Goal: Information Seeking & Learning: Learn about a topic

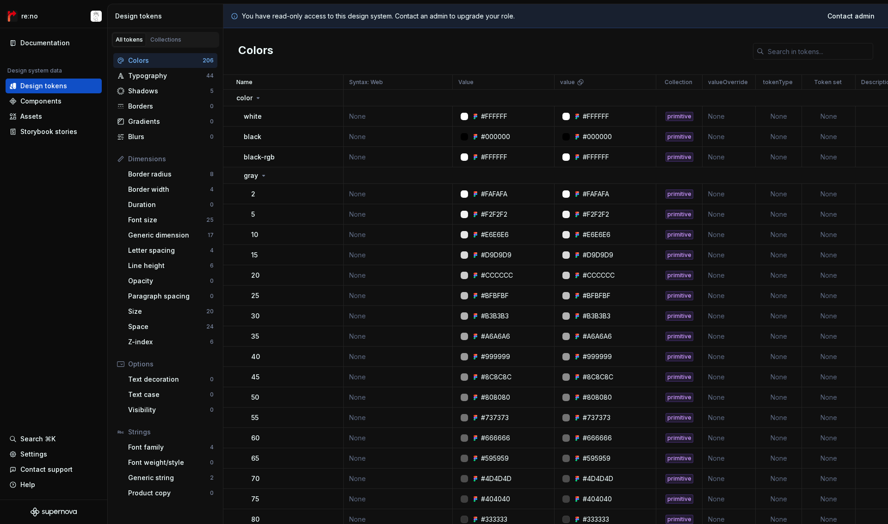
click at [318, 118] on div "white" at bounding box center [293, 116] width 99 height 9
click at [61, 89] on div "Design tokens" at bounding box center [43, 85] width 47 height 9
click at [44, 42] on div "Documentation" at bounding box center [44, 42] width 49 height 9
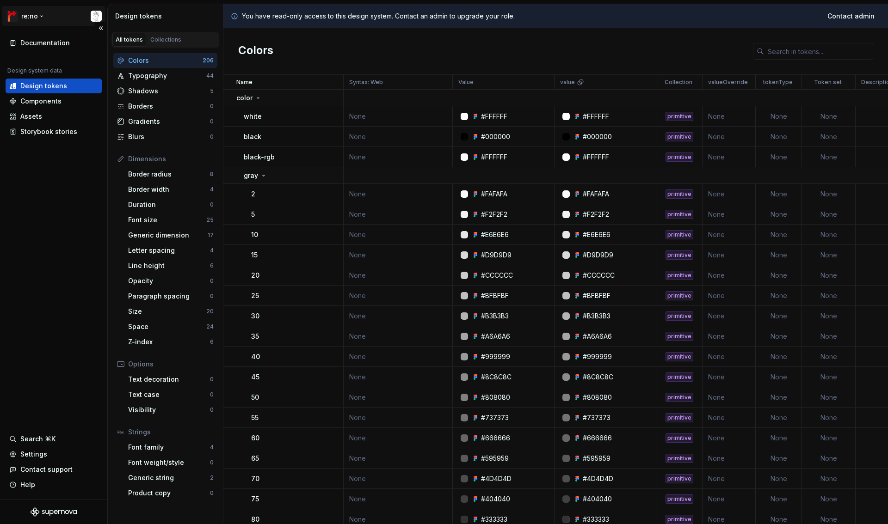
click at [33, 16] on html "re:no Documentation Design system data Design tokens Components Assets Storyboo…" at bounding box center [444, 262] width 888 height 524
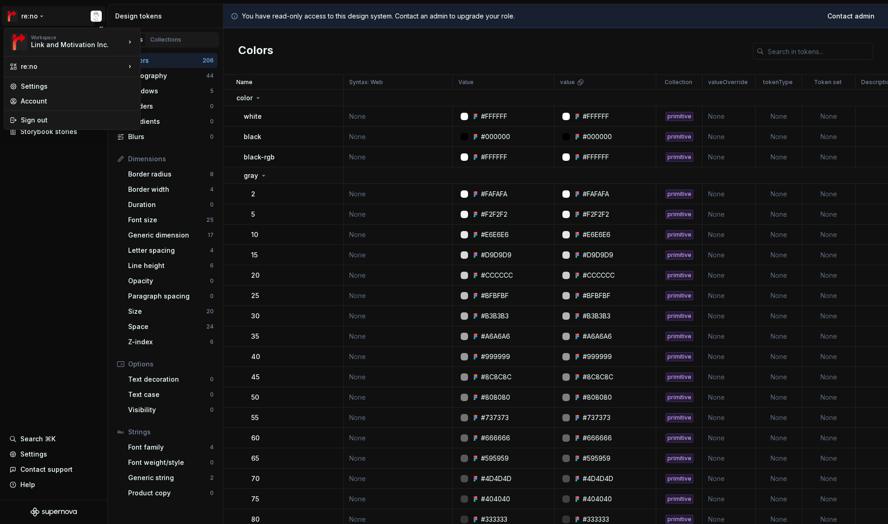
click at [33, 16] on html "re:no Documentation Design system data Design tokens Components Assets Storyboo…" at bounding box center [444, 262] width 888 height 524
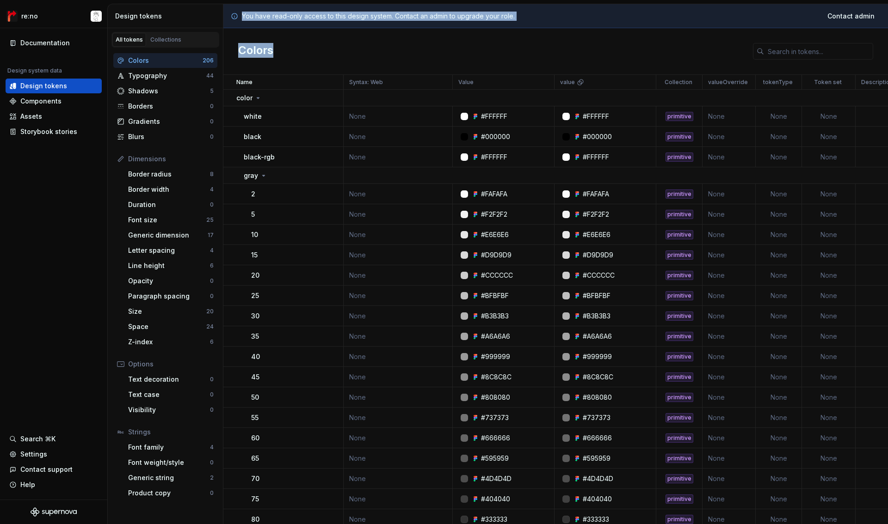
drag, startPoint x: 243, startPoint y: 17, endPoint x: 549, endPoint y: 31, distance: 307.0
click at [549, 31] on div "You have read-only access to this design system. Contact an admin to upgrade yo…" at bounding box center [555, 264] width 665 height 520
click at [35, 450] on div "Settings" at bounding box center [33, 454] width 27 height 9
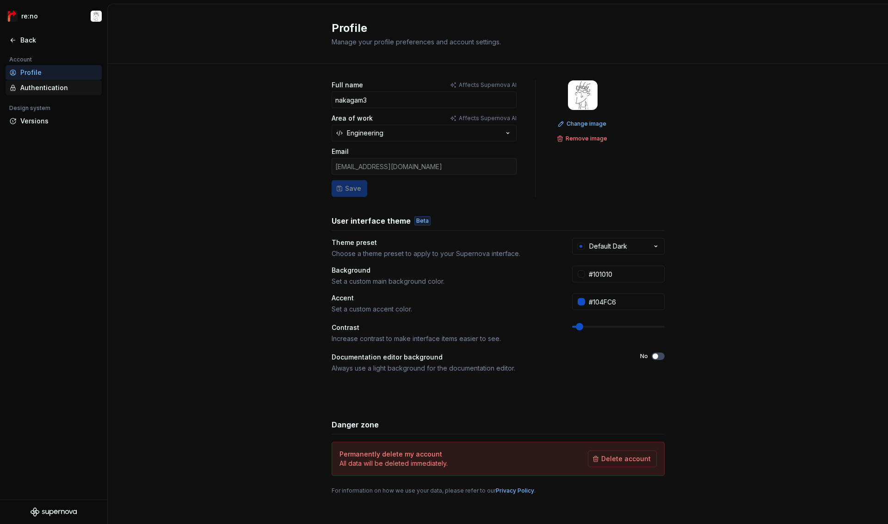
click at [45, 86] on div "Authentication" at bounding box center [59, 87] width 78 height 9
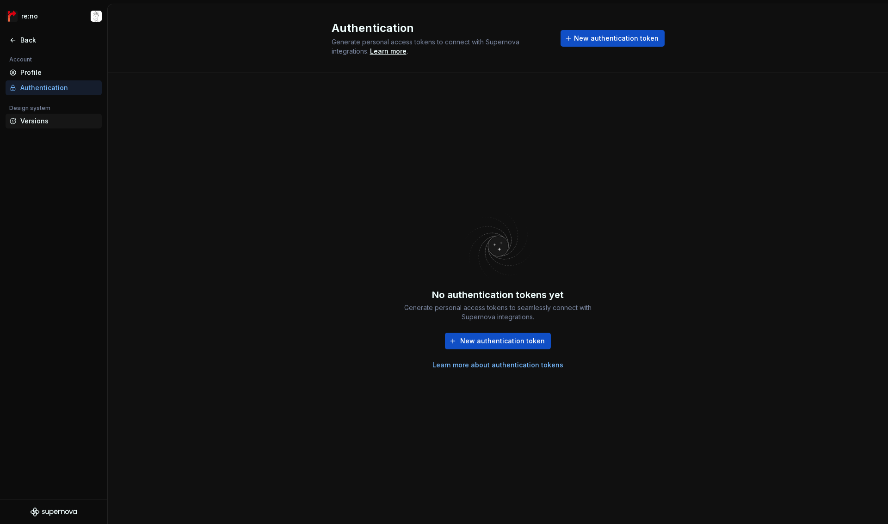
click at [46, 125] on div "Versions" at bounding box center [59, 121] width 78 height 9
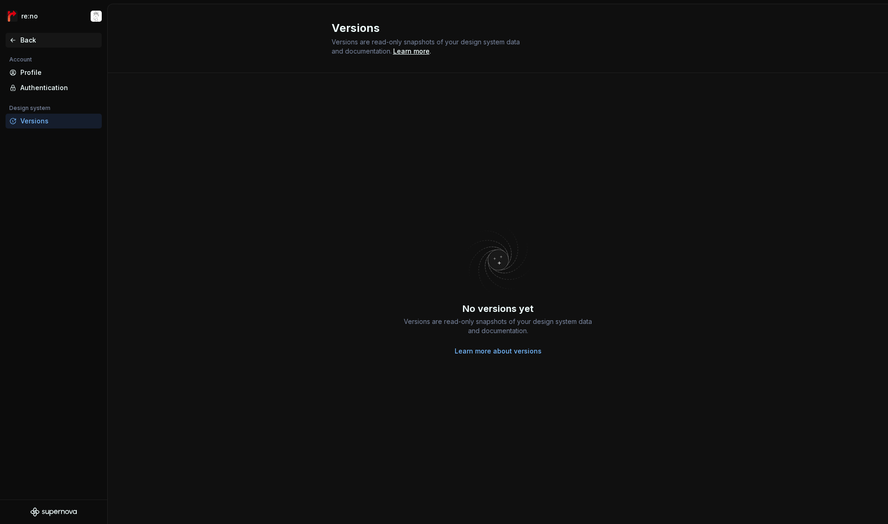
click at [28, 38] on div "Back" at bounding box center [59, 40] width 78 height 9
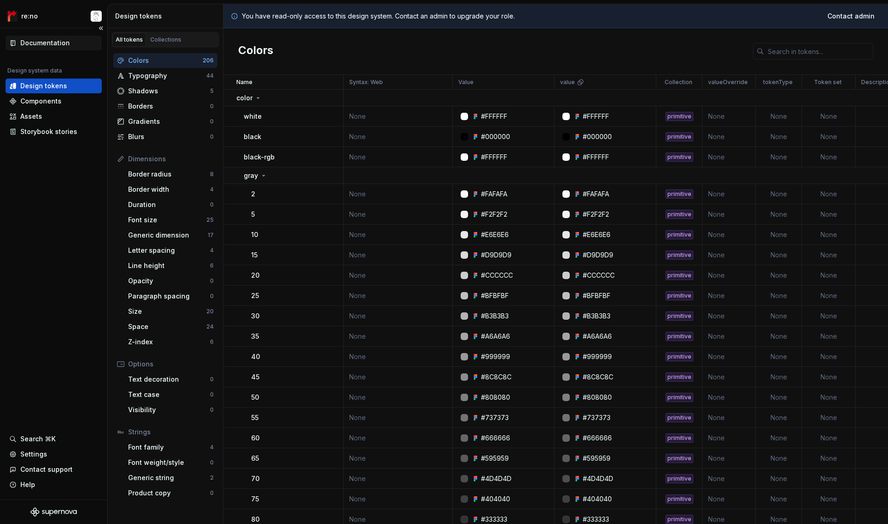
click at [66, 47] on div "Documentation" at bounding box center [44, 42] width 49 height 9
